Goal: Task Accomplishment & Management: Manage account settings

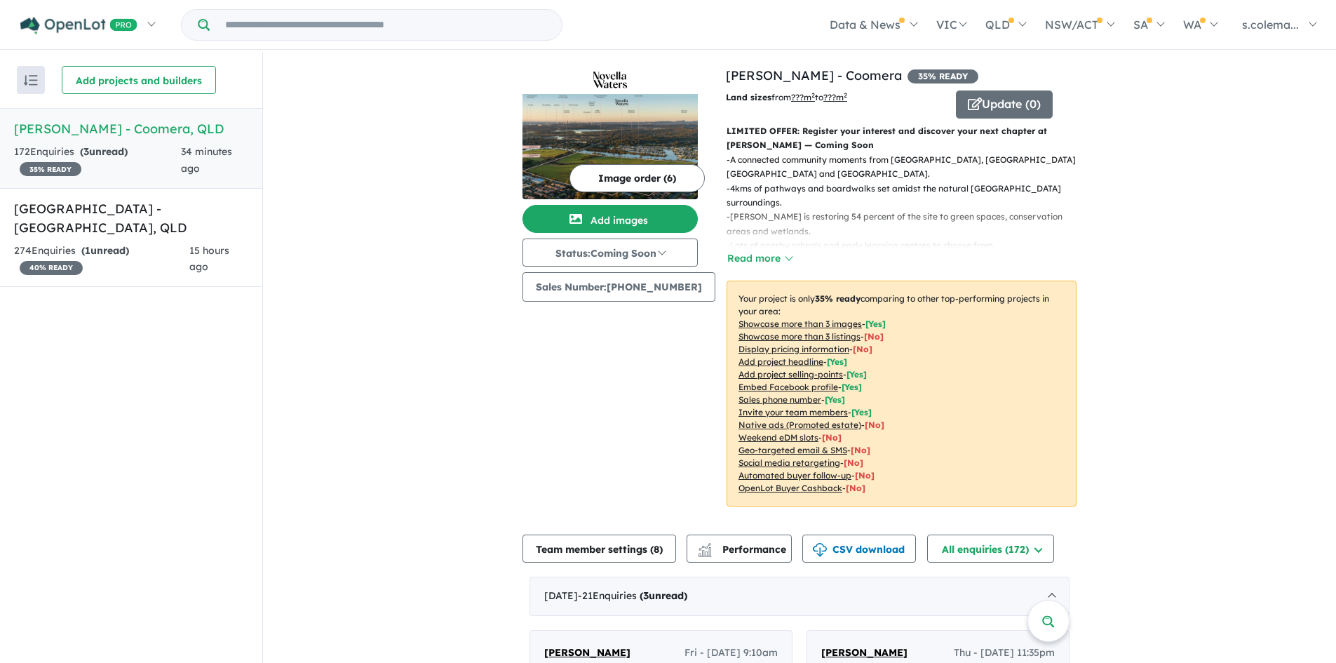
click at [152, 133] on h5 "[PERSON_NAME] - Coomera , [GEOGRAPHIC_DATA]" at bounding box center [131, 128] width 234 height 19
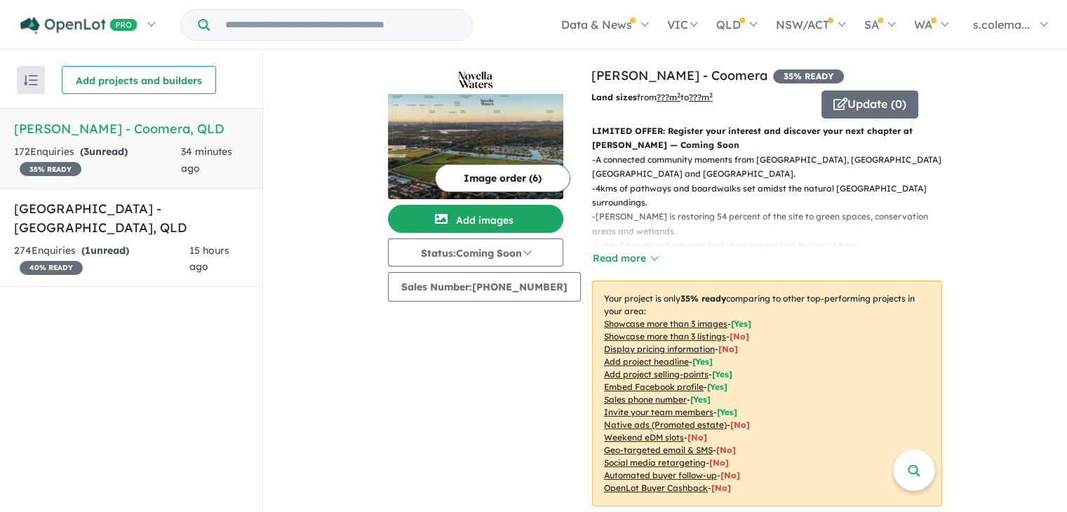
click at [152, 149] on div "172 Enquir ies ( 3 unread) 35 % READY" at bounding box center [97, 161] width 167 height 34
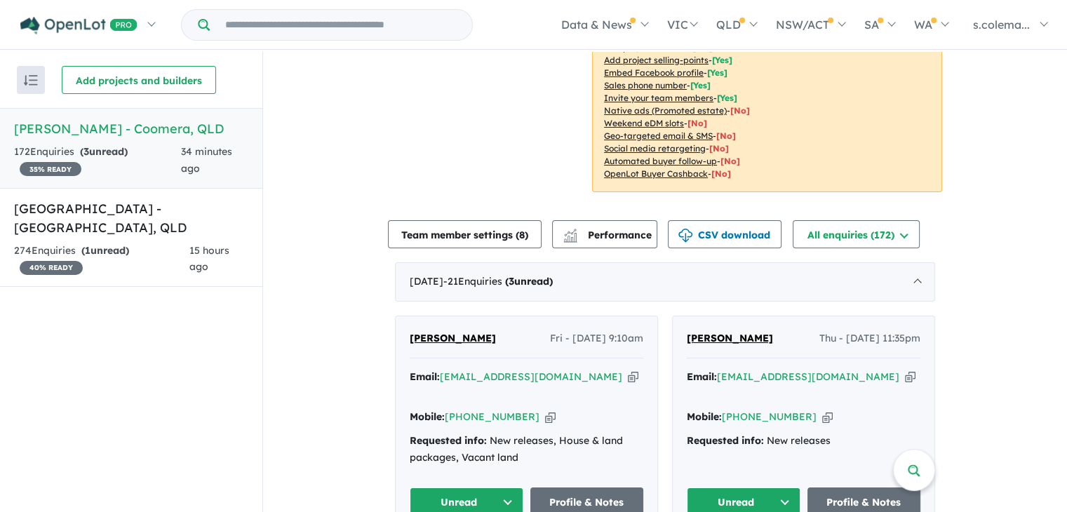
scroll to position [421, 0]
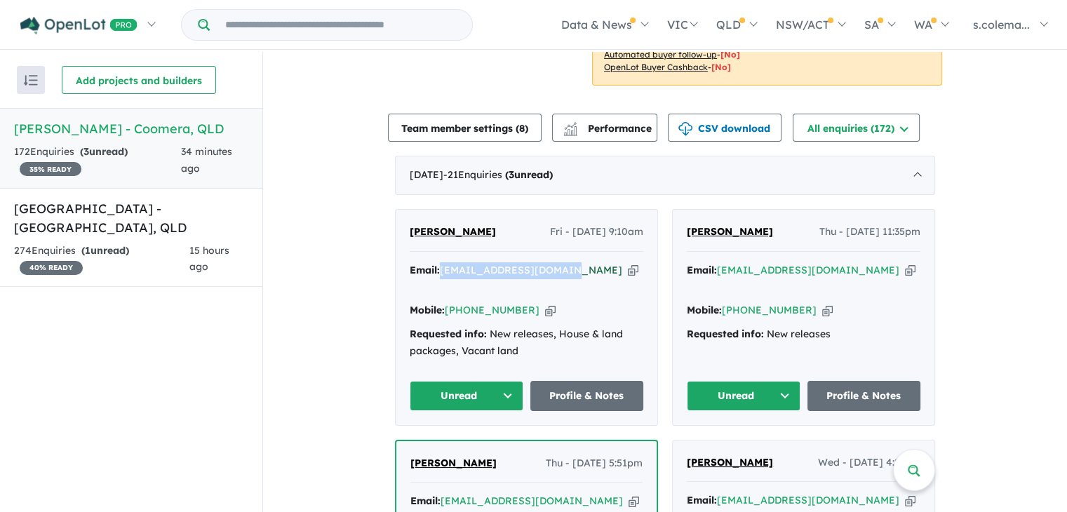
drag, startPoint x: 566, startPoint y: 261, endPoint x: 441, endPoint y: 260, distance: 125.6
click at [441, 262] on div "Email: [EMAIL_ADDRESS][DOMAIN_NAME] Copied!" at bounding box center [527, 279] width 234 height 34
copy a%20Novella%20Waters%20-%20Coomera"] "[EMAIL_ADDRESS][DOMAIN_NAME]"
click at [495, 381] on button "Unread" at bounding box center [467, 396] width 114 height 30
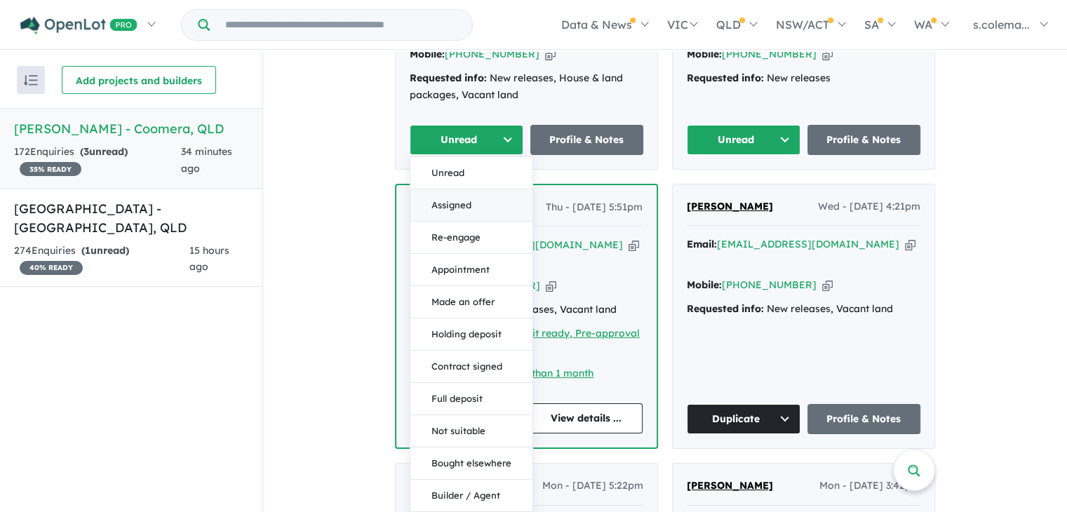
scroll to position [702, 0]
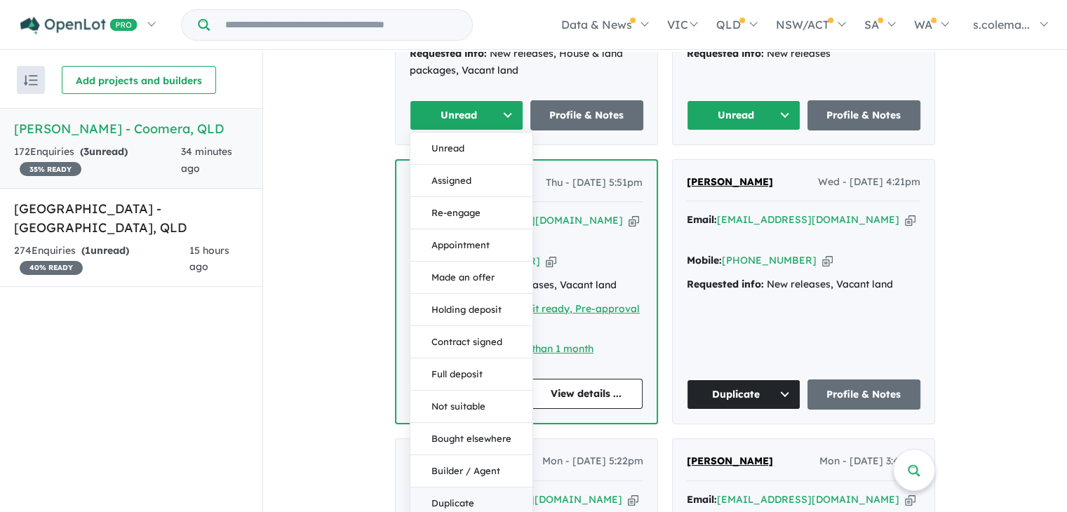
click at [462, 487] on button "Duplicate" at bounding box center [471, 503] width 122 height 32
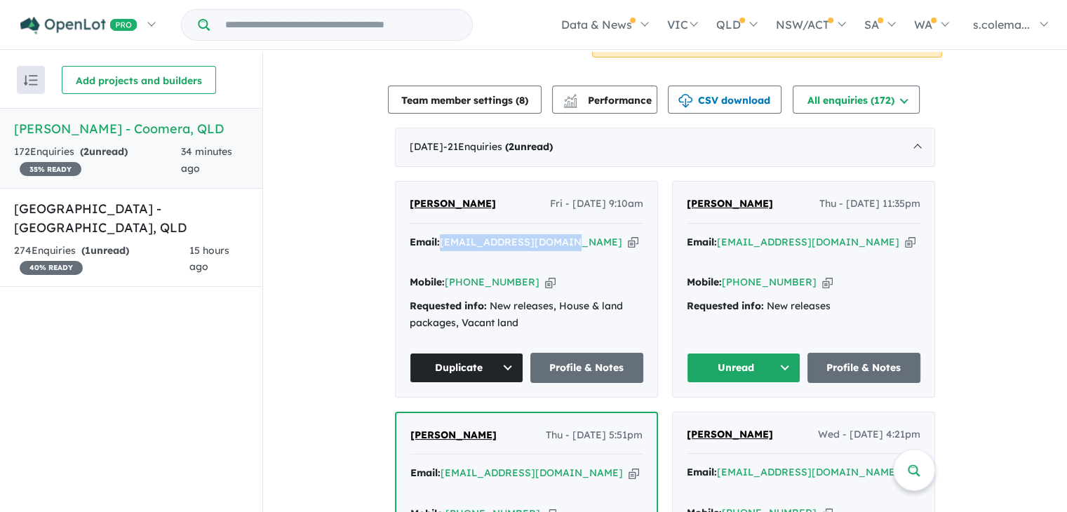
scroll to position [421, 0]
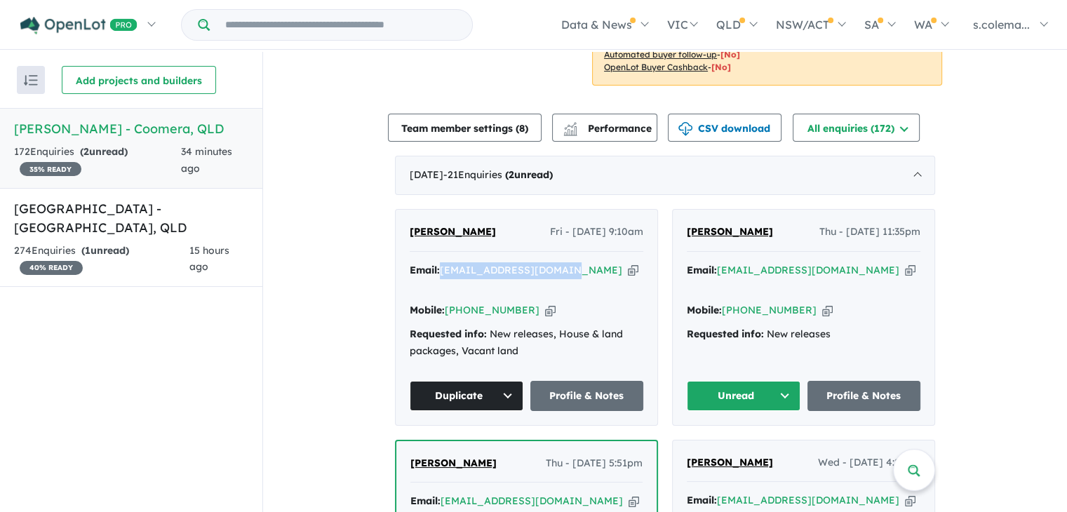
drag, startPoint x: 772, startPoint y: 221, endPoint x: 687, endPoint y: 222, distance: 84.9
click at [687, 224] on div "[PERSON_NAME] Thu - [DATE] 11:35pm" at bounding box center [804, 238] width 234 height 28
copy span "[PERSON_NAME]"
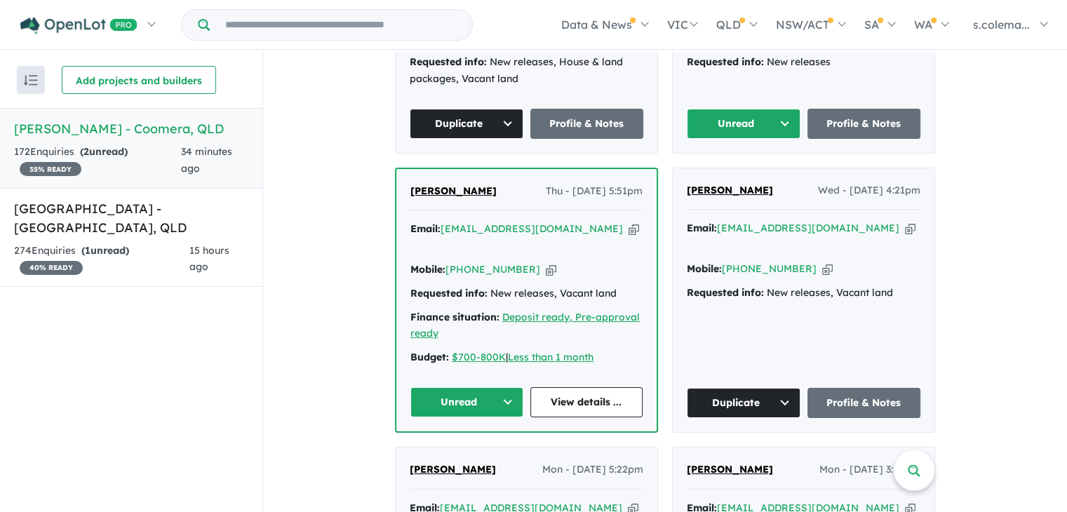
scroll to position [702, 0]
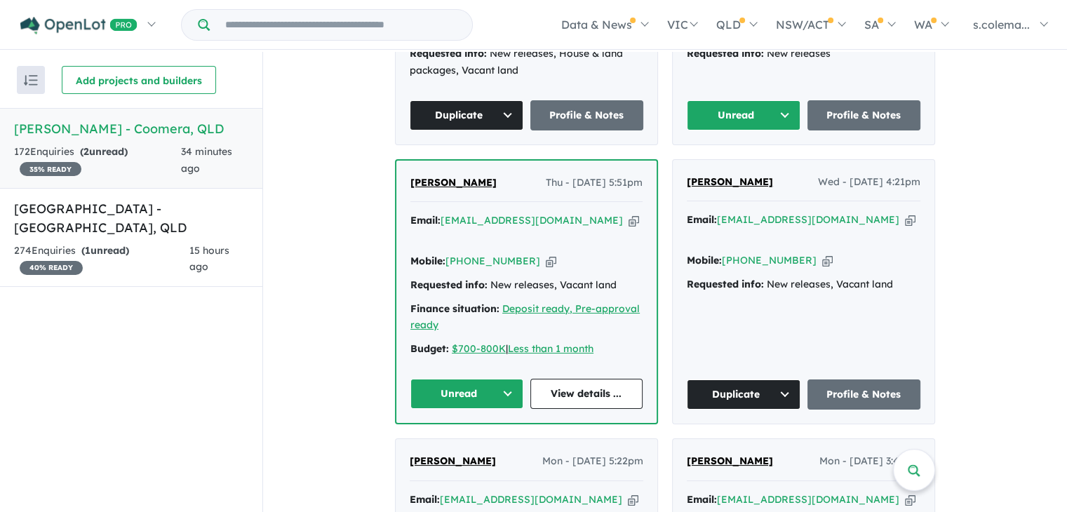
click at [779, 100] on button "Unread" at bounding box center [744, 115] width 114 height 30
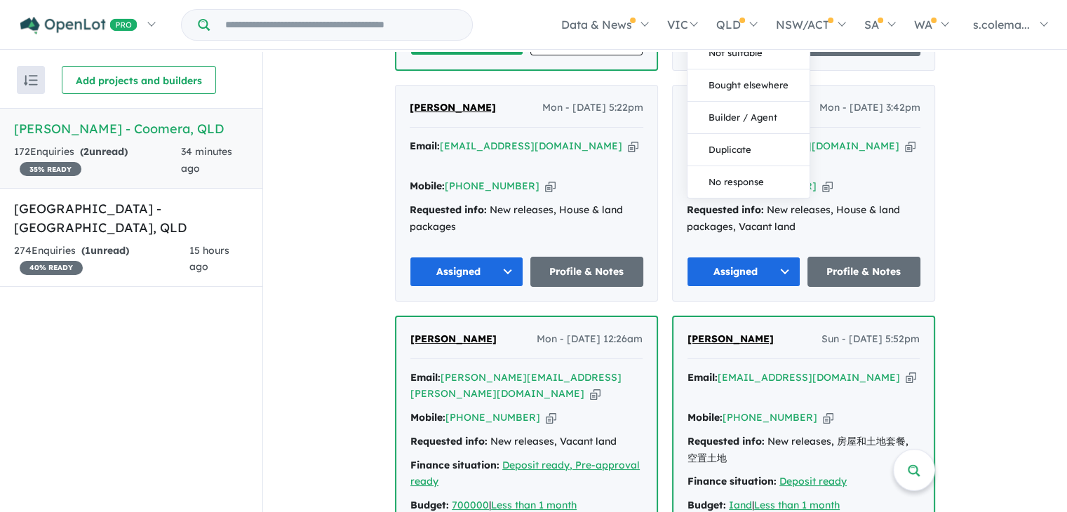
scroll to position [982, 0]
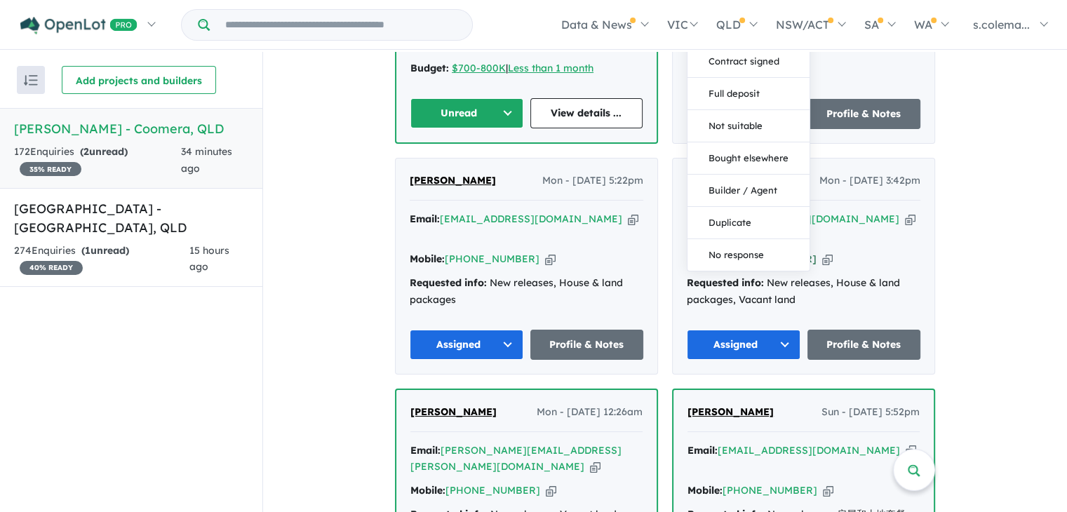
click at [743, 206] on button "Duplicate" at bounding box center [748, 222] width 122 height 32
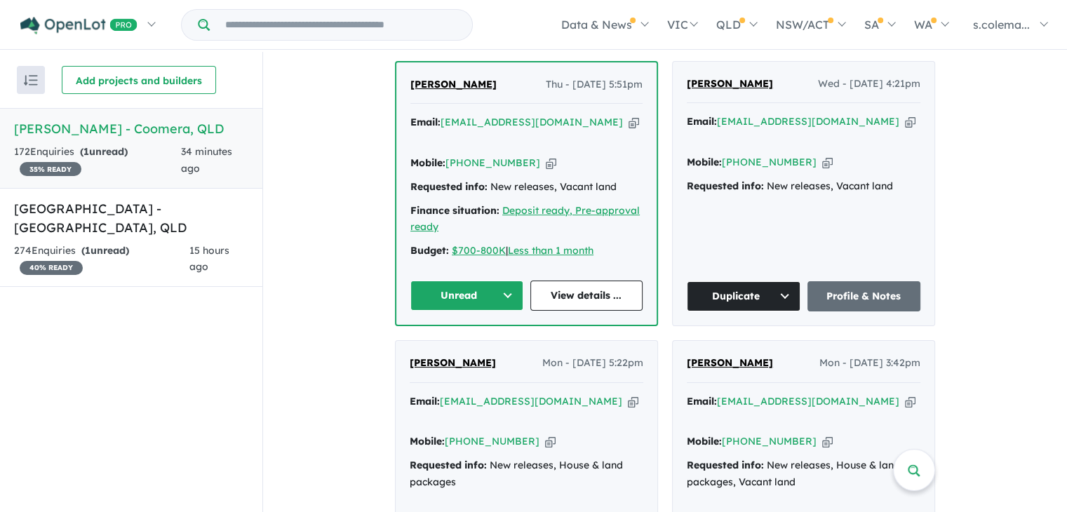
scroll to position [631, 0]
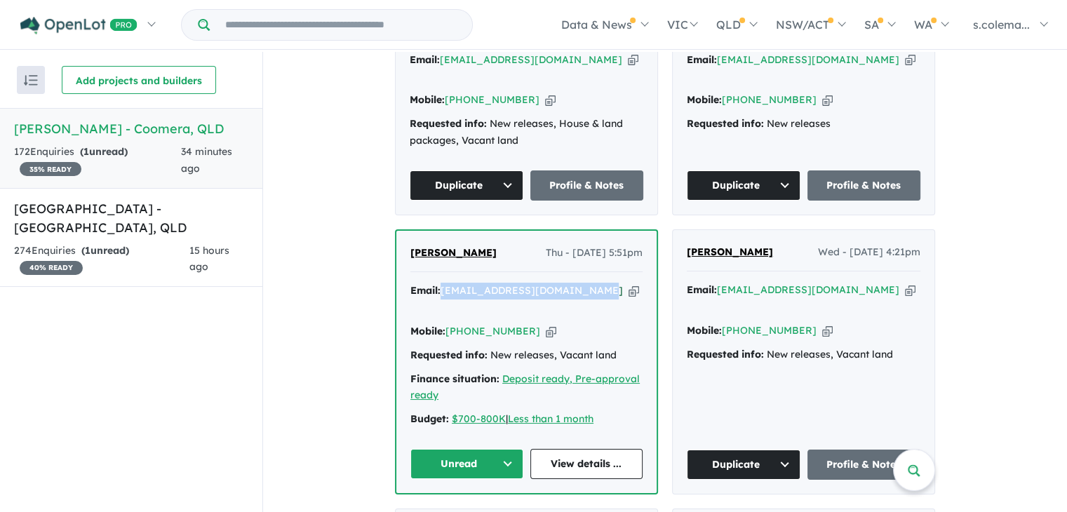
drag, startPoint x: 592, startPoint y: 260, endPoint x: 443, endPoint y: 259, distance: 149.4
click at [443, 283] on div "Email: [EMAIL_ADDRESS][DOMAIN_NAME] Copied!" at bounding box center [526, 300] width 232 height 34
copy a%20Novella%20Waters%20-%20Coomera"] "[EMAIL_ADDRESS][DOMAIN_NAME]"
drag, startPoint x: 491, startPoint y: 224, endPoint x: 402, endPoint y: 224, distance: 89.1
click at [402, 231] on div "[PERSON_NAME] - [DATE] 5:51pm Email: [EMAIL_ADDRESS][DOMAIN_NAME] Copied! Mobil…" at bounding box center [526, 362] width 260 height 262
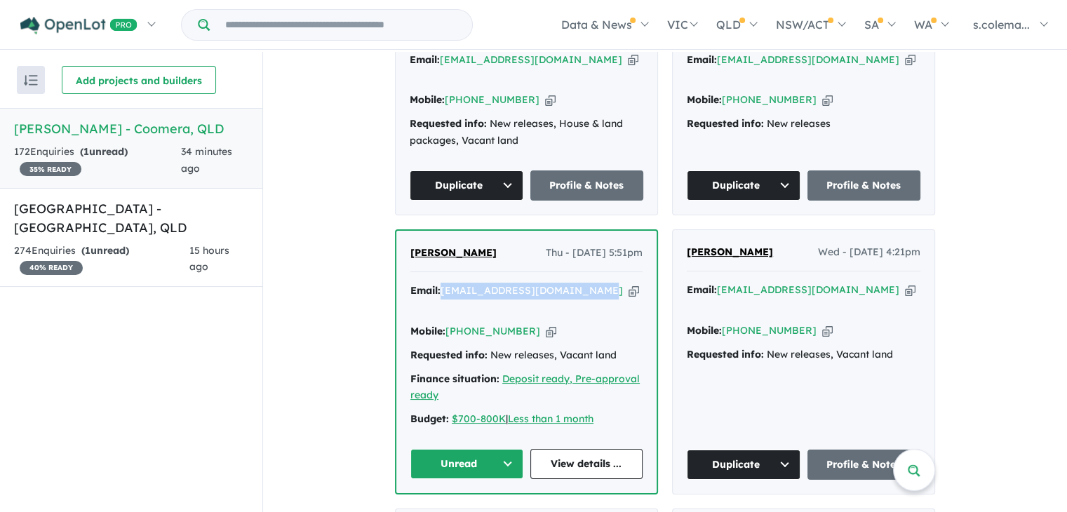
copy span "[PERSON_NAME]"
drag, startPoint x: 519, startPoint y: 284, endPoint x: 466, endPoint y: 281, distance: 53.4
click at [466, 323] on div "Mobile: [PHONE_NUMBER] Copied!" at bounding box center [526, 331] width 232 height 17
copy link "431 057 007"
click at [481, 449] on button "Unread" at bounding box center [466, 464] width 113 height 30
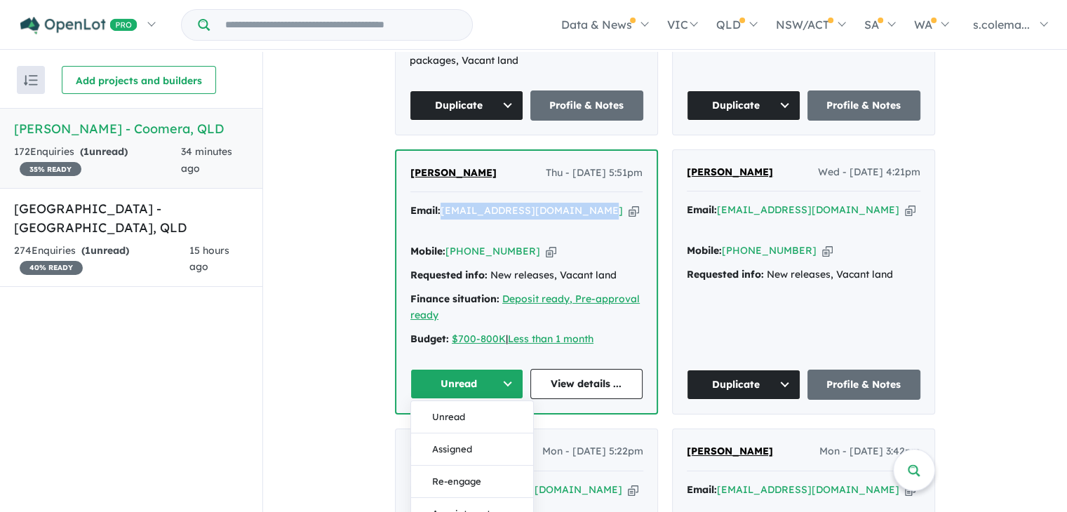
scroll to position [772, 0]
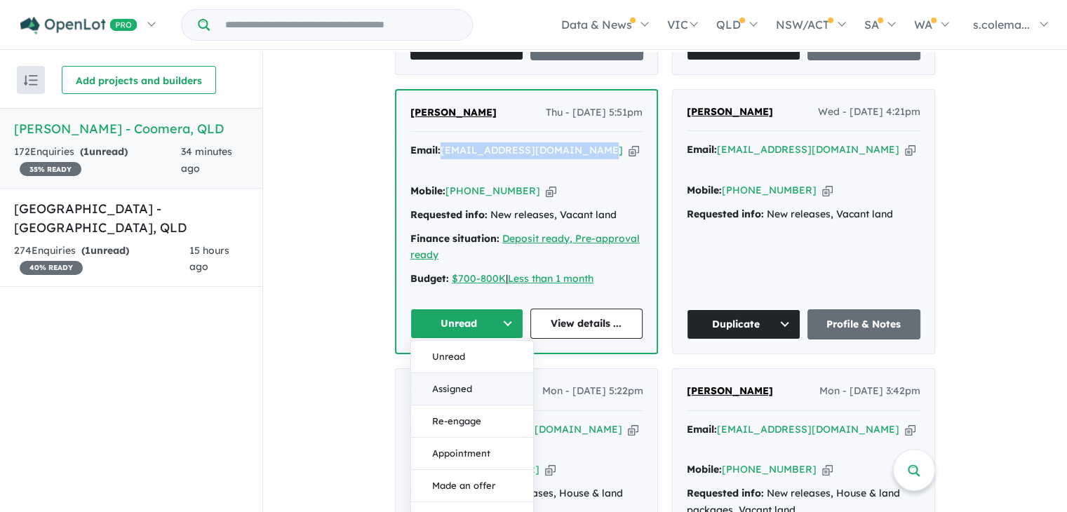
click at [476, 373] on button "Assigned" at bounding box center [472, 389] width 122 height 32
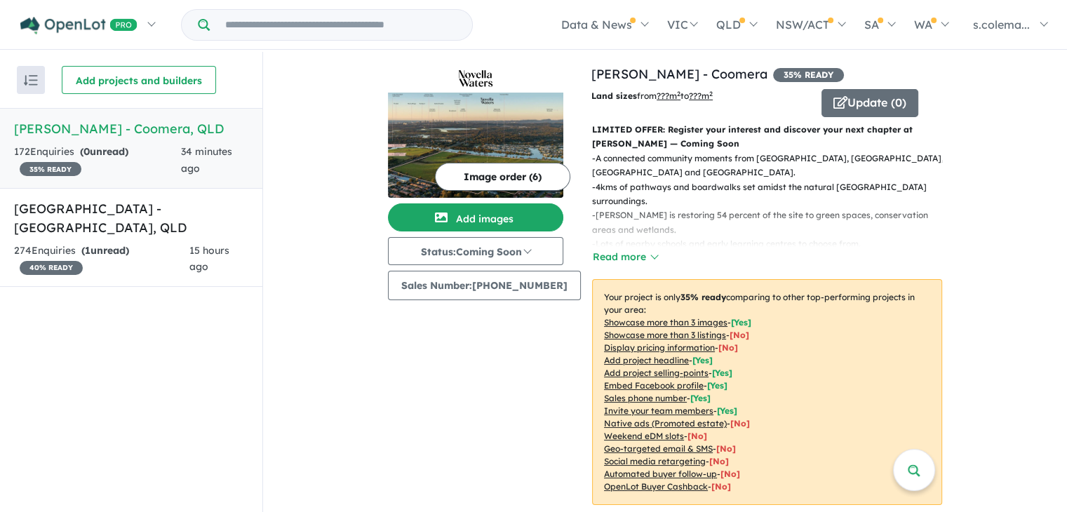
scroll to position [0, 0]
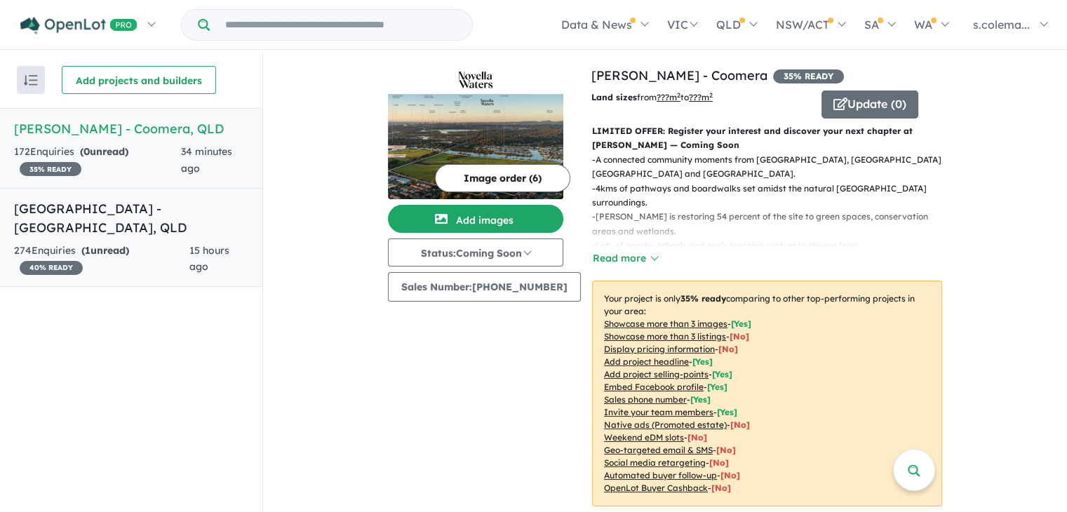
click at [107, 208] on h5 "[GEOGRAPHIC_DATA] - [GEOGRAPHIC_DATA] , [GEOGRAPHIC_DATA]" at bounding box center [131, 218] width 234 height 38
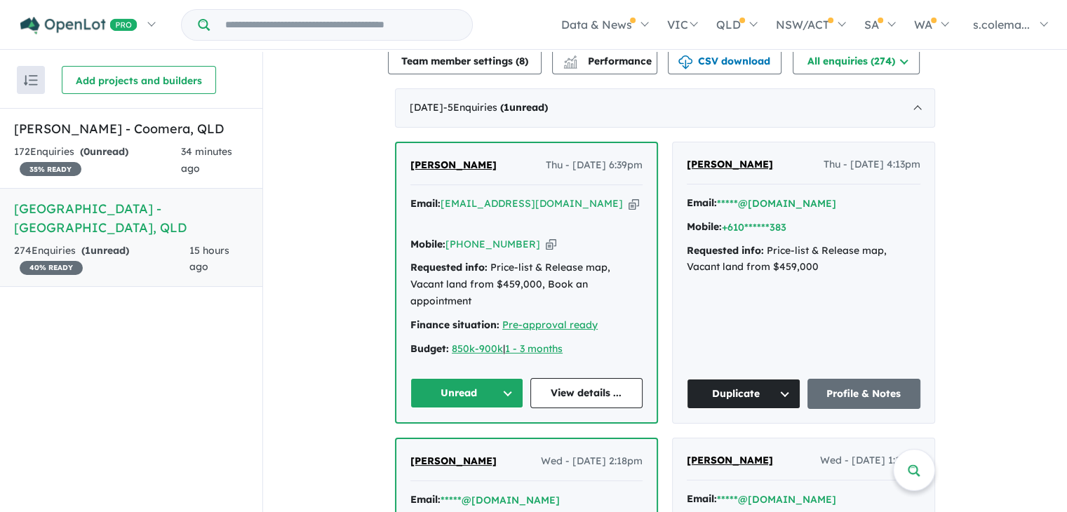
scroll to position [499, 0]
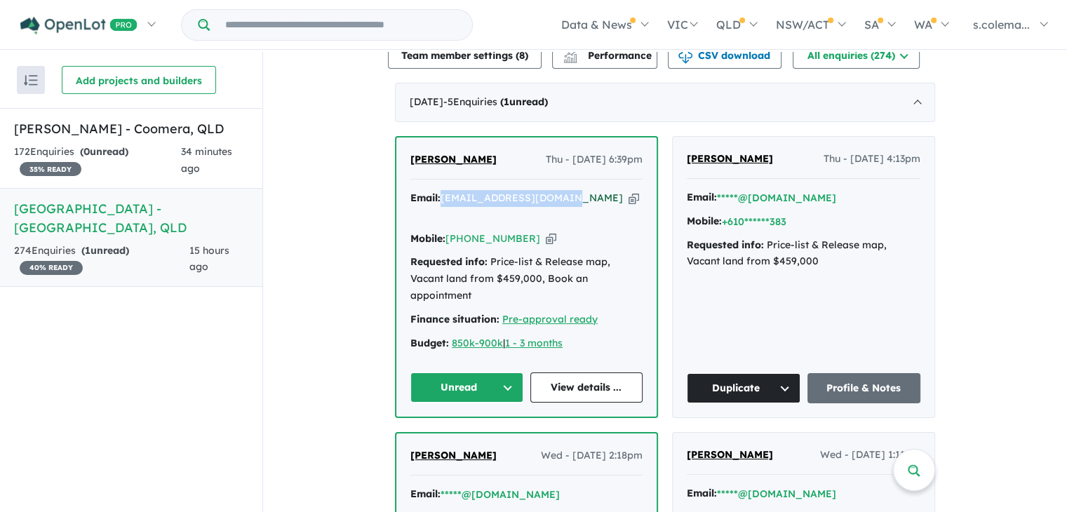
drag, startPoint x: 563, startPoint y: 177, endPoint x: 442, endPoint y: 175, distance: 121.4
click at [442, 190] on div "Email: [EMAIL_ADDRESS][DOMAIN_NAME] Copied!" at bounding box center [526, 207] width 232 height 34
copy a%20Bellevue%20Estate%20-%20Ripley"] "[EMAIL_ADDRESS][DOMAIN_NAME]"
click at [495, 373] on button "Unread" at bounding box center [466, 388] width 113 height 30
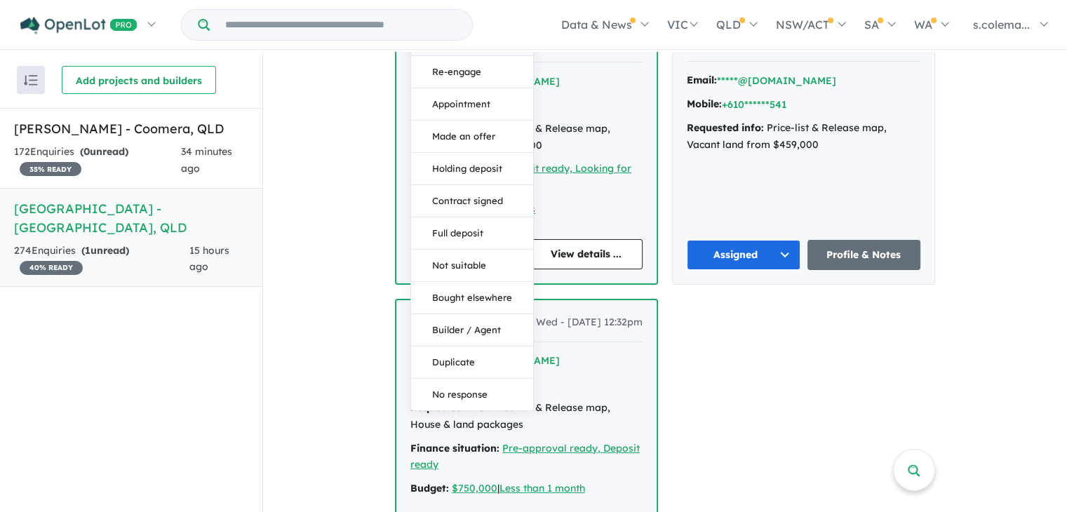
scroll to position [920, 0]
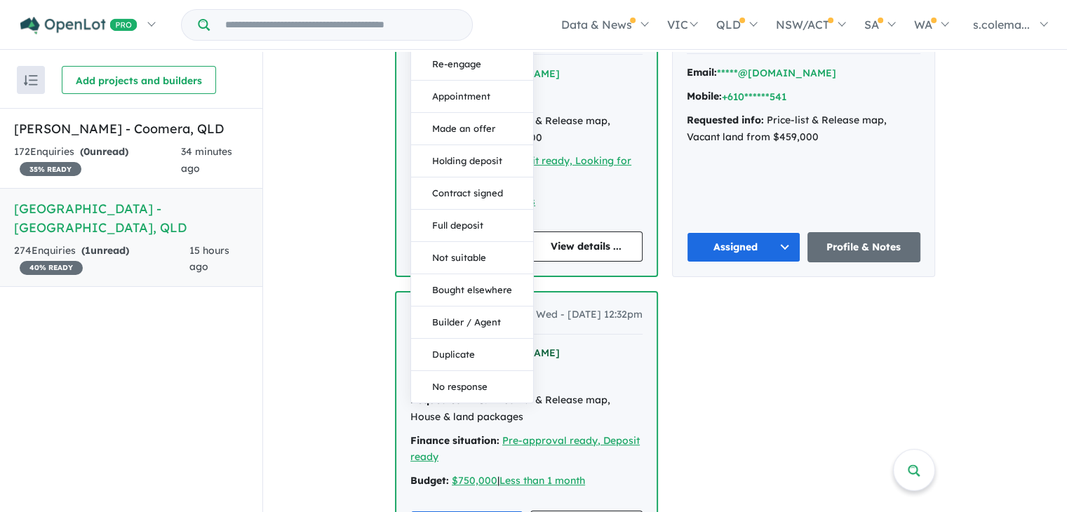
click at [478, 339] on button "Duplicate" at bounding box center [472, 355] width 122 height 32
